Goal: Navigation & Orientation: Find specific page/section

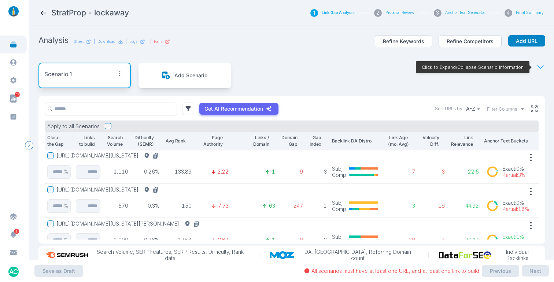
click at [45, 13] on icon at bounding box center [44, 13] width 8 height 8
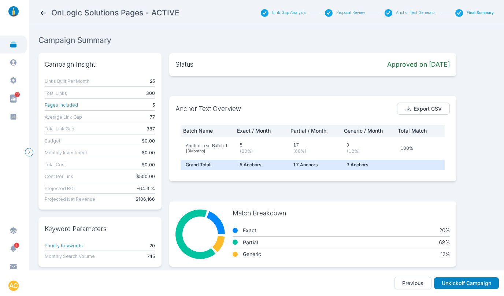
drag, startPoint x: 16, startPoint y: 48, endPoint x: 25, endPoint y: 40, distance: 12.0
click at [16, 48] on icon at bounding box center [14, 45] width 8 height 8
